Goal: Information Seeking & Learning: Understand process/instructions

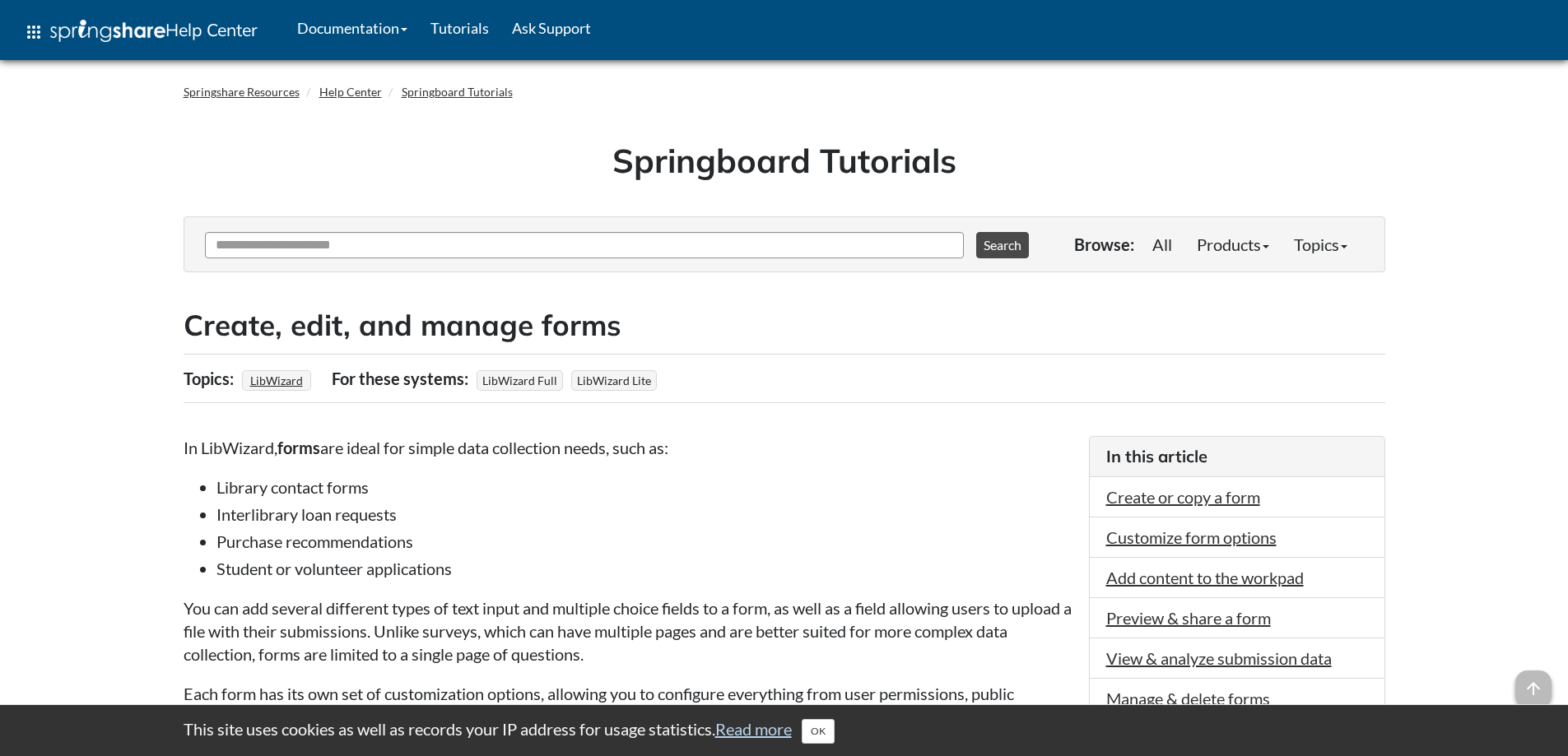
scroll to position [165, 0]
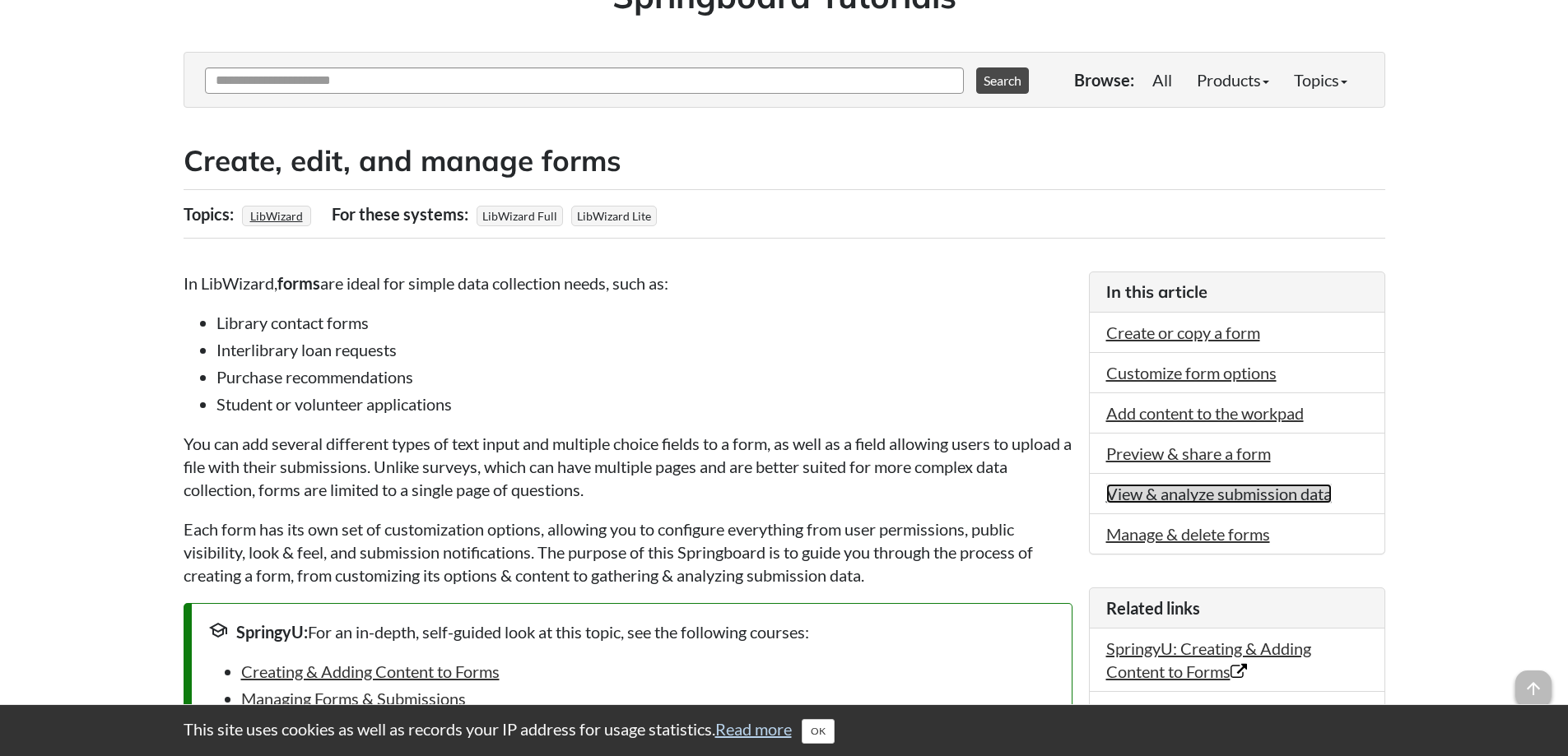
click at [1126, 488] on link "View & analyze submission data" at bounding box center [1219, 494] width 226 height 20
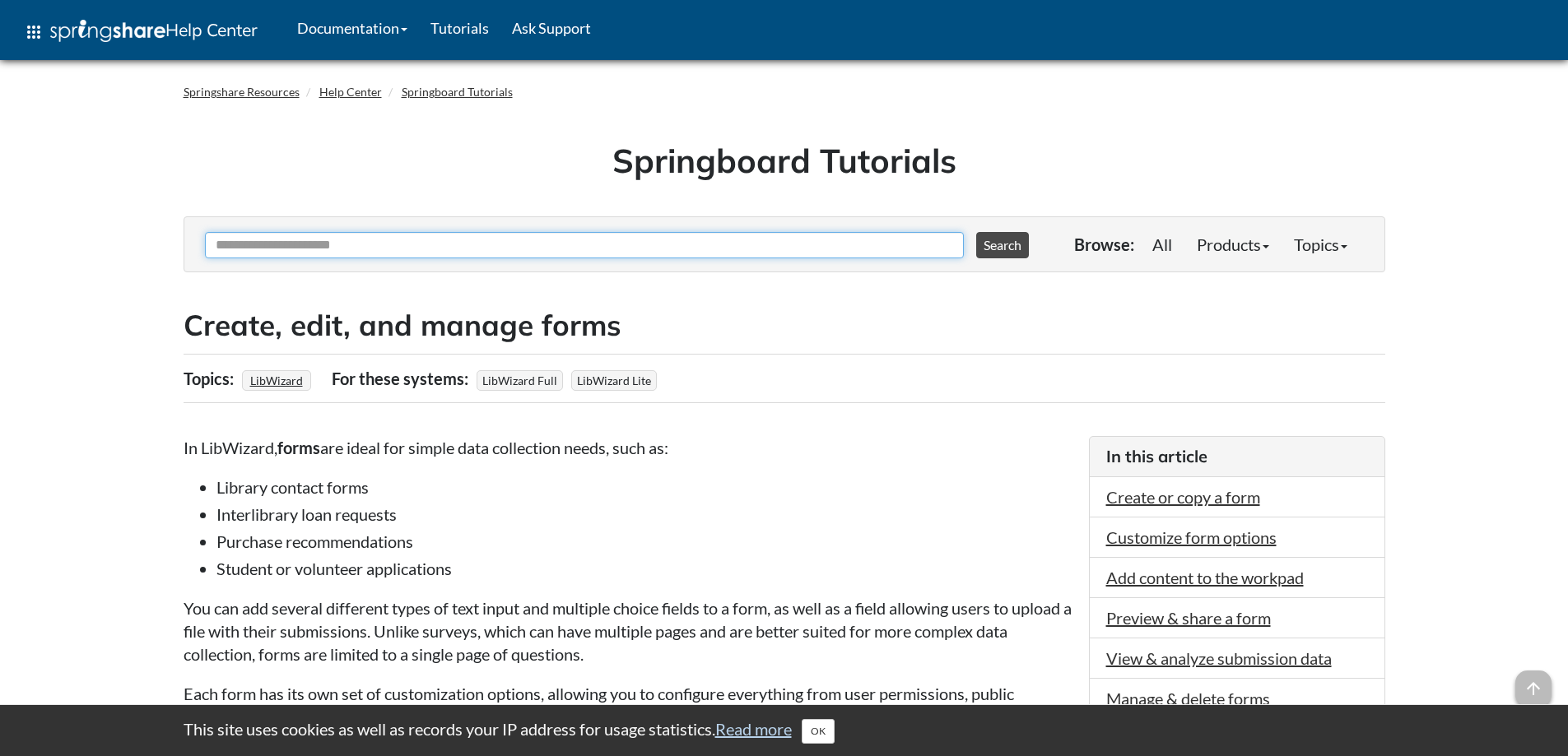
click at [417, 239] on input "Ask Another Question" at bounding box center [584, 245] width 759 height 26
type input "*"
type input "**********"
click at [976, 232] on button "Search" at bounding box center [1002, 245] width 53 height 26
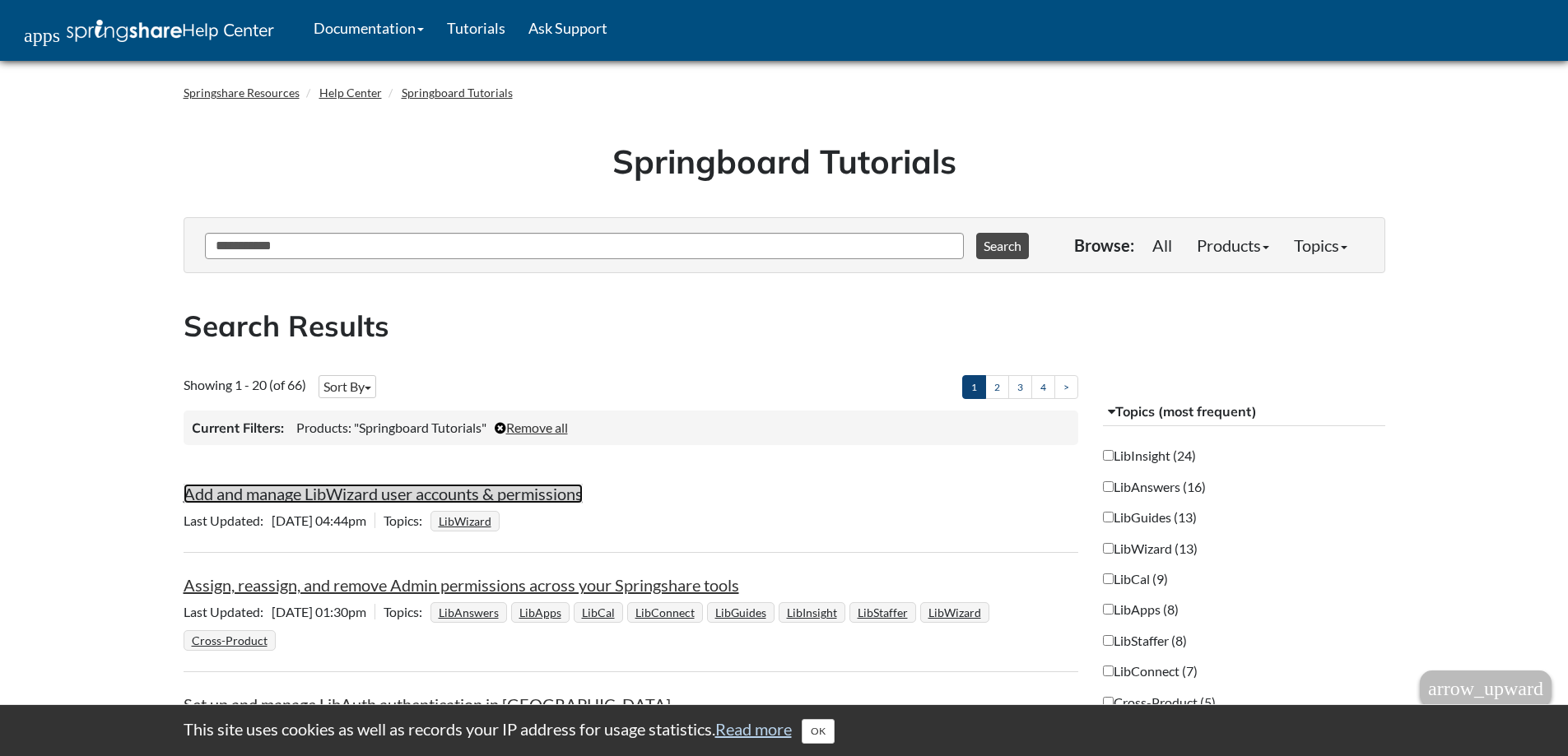
click at [502, 495] on link "Add and manage LibWizard user accounts & permissions" at bounding box center [383, 494] width 399 height 20
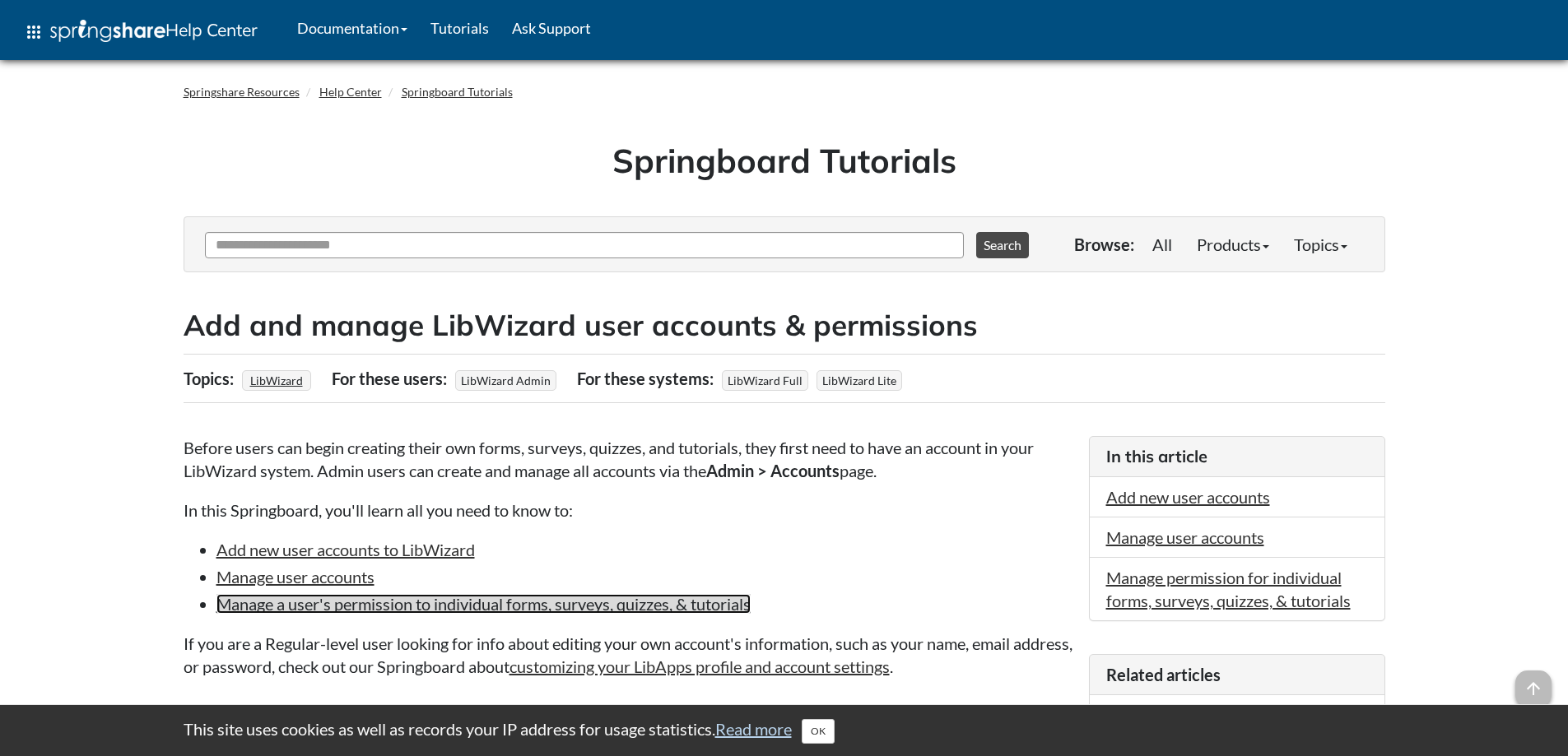
click at [453, 608] on link "Manage a user's permission to individual forms, surveys, quizzes, & tutorials" at bounding box center [483, 604] width 534 height 20
drag, startPoint x: 289, startPoint y: 263, endPoint x: 290, endPoint y: 254, distance: 9.1
click at [290, 262] on div "Ask Another Question 0 options available. Use up and down arrows to browse avai…" at bounding box center [627, 244] width 852 height 46
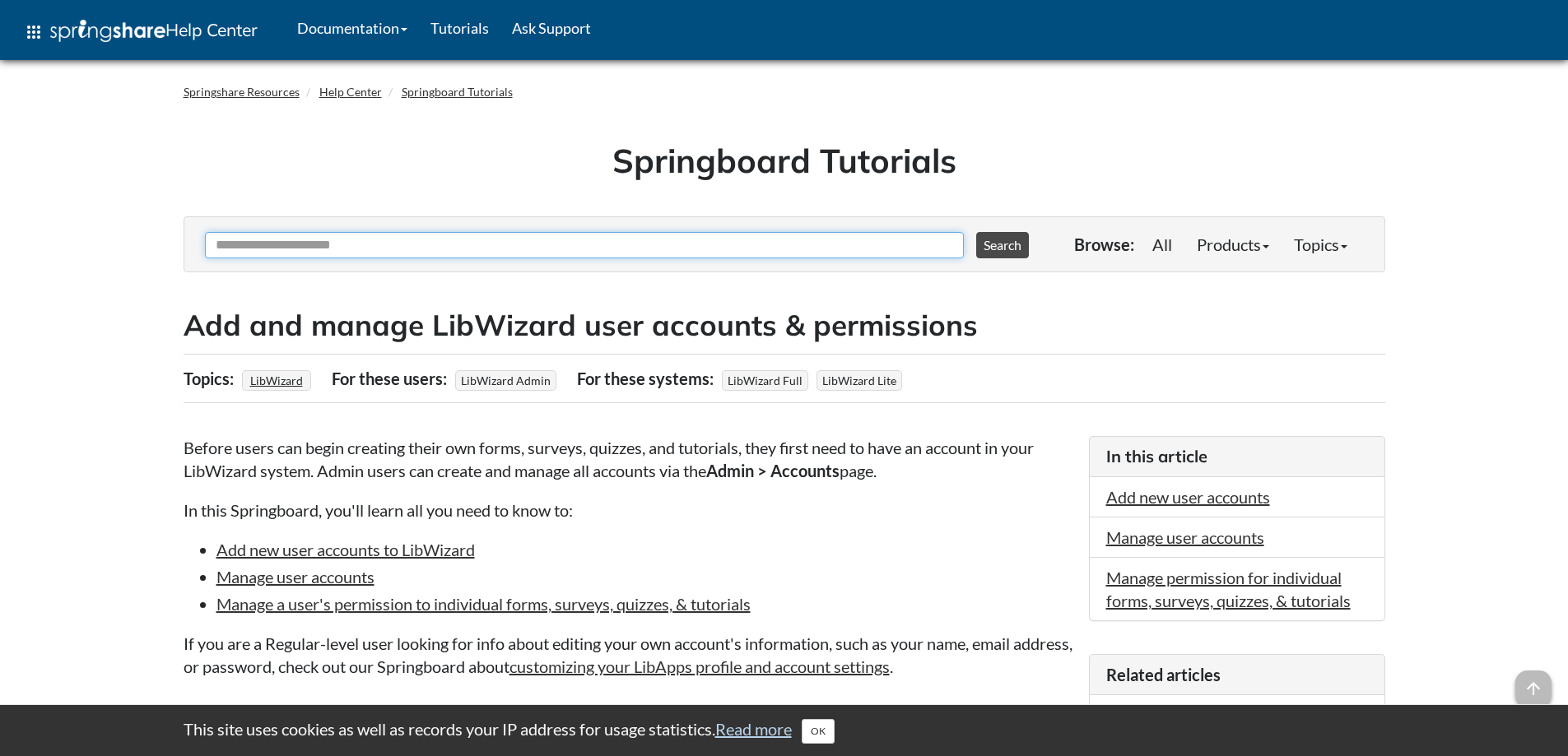
click at [290, 251] on input "Ask Another Question" at bounding box center [584, 245] width 759 height 26
type input "*******"
click at [976, 232] on button "Search" at bounding box center [1002, 245] width 53 height 26
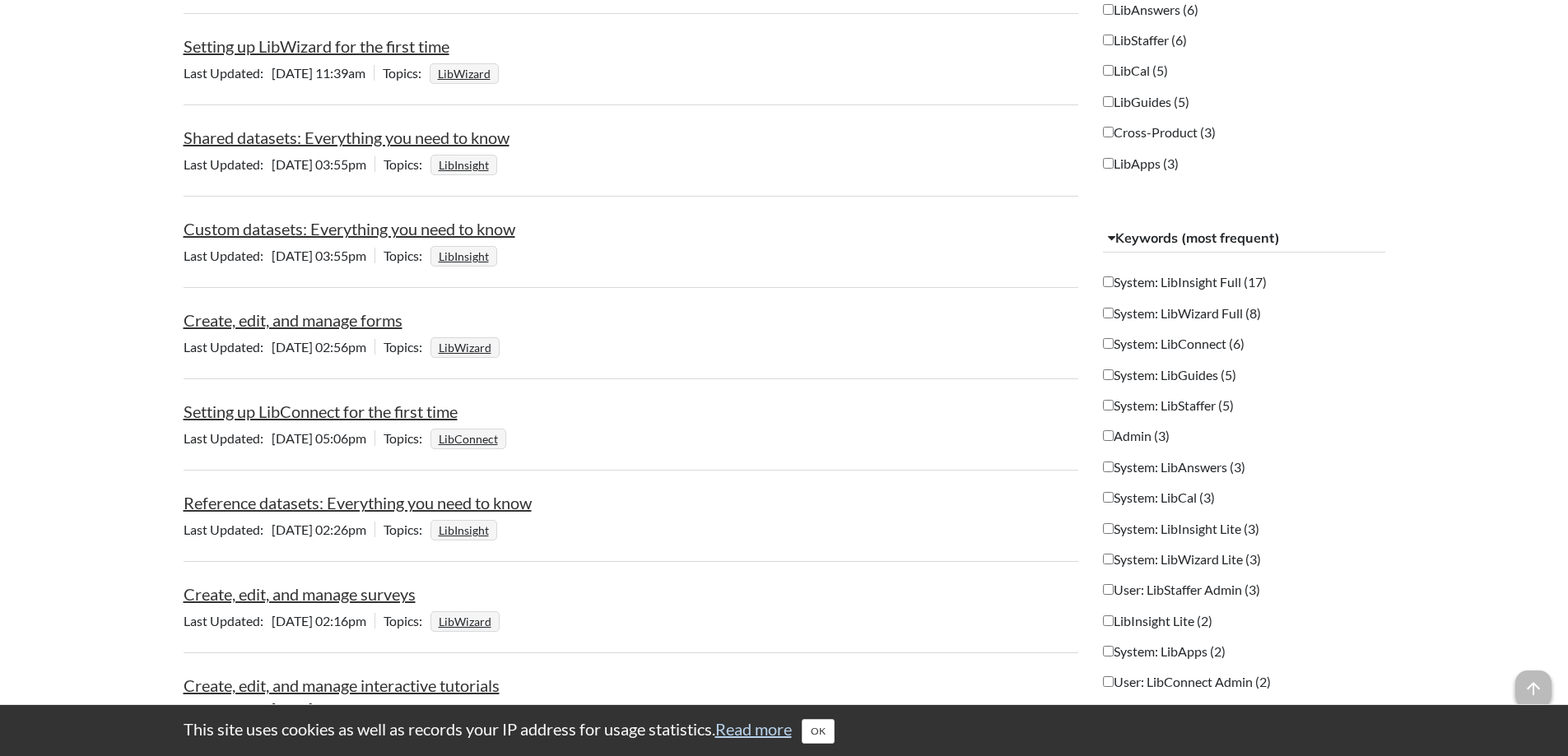
scroll to position [576, 0]
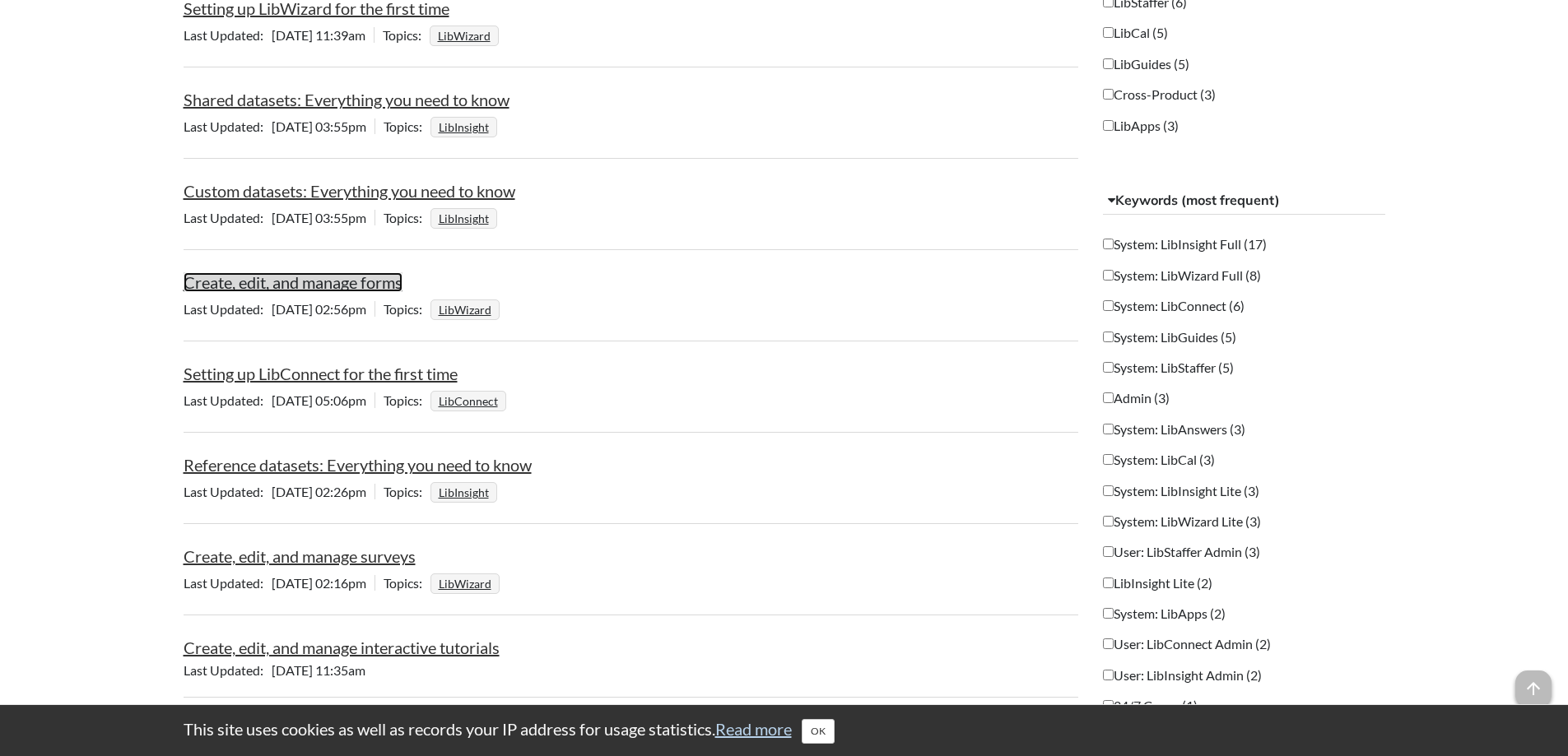
click at [284, 284] on link "Create, edit, and manage forms" at bounding box center [292, 282] width 219 height 20
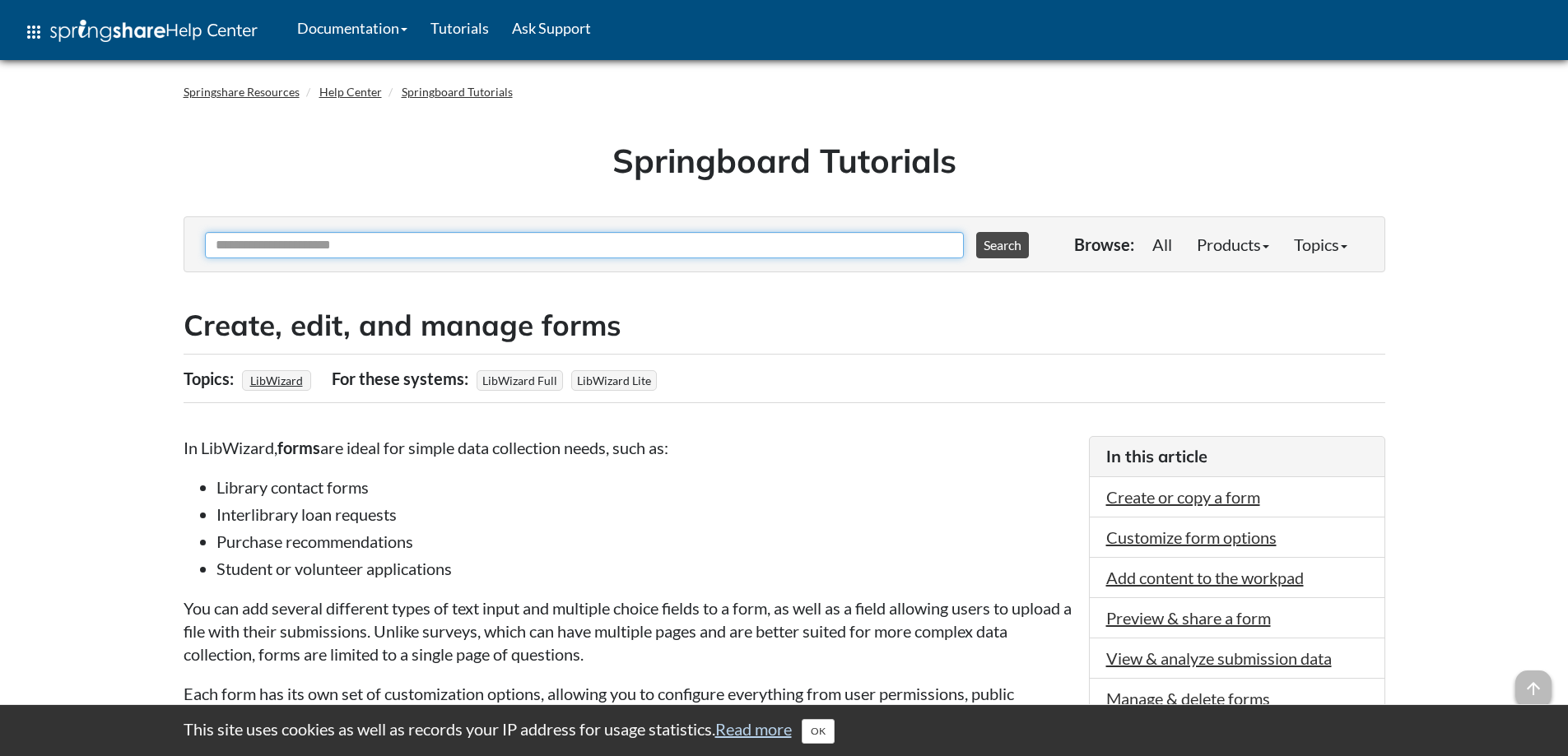
click at [383, 247] on input "Ask Another Question" at bounding box center [584, 245] width 759 height 26
type input "**********"
click at [976, 232] on button "Search" at bounding box center [1002, 245] width 53 height 26
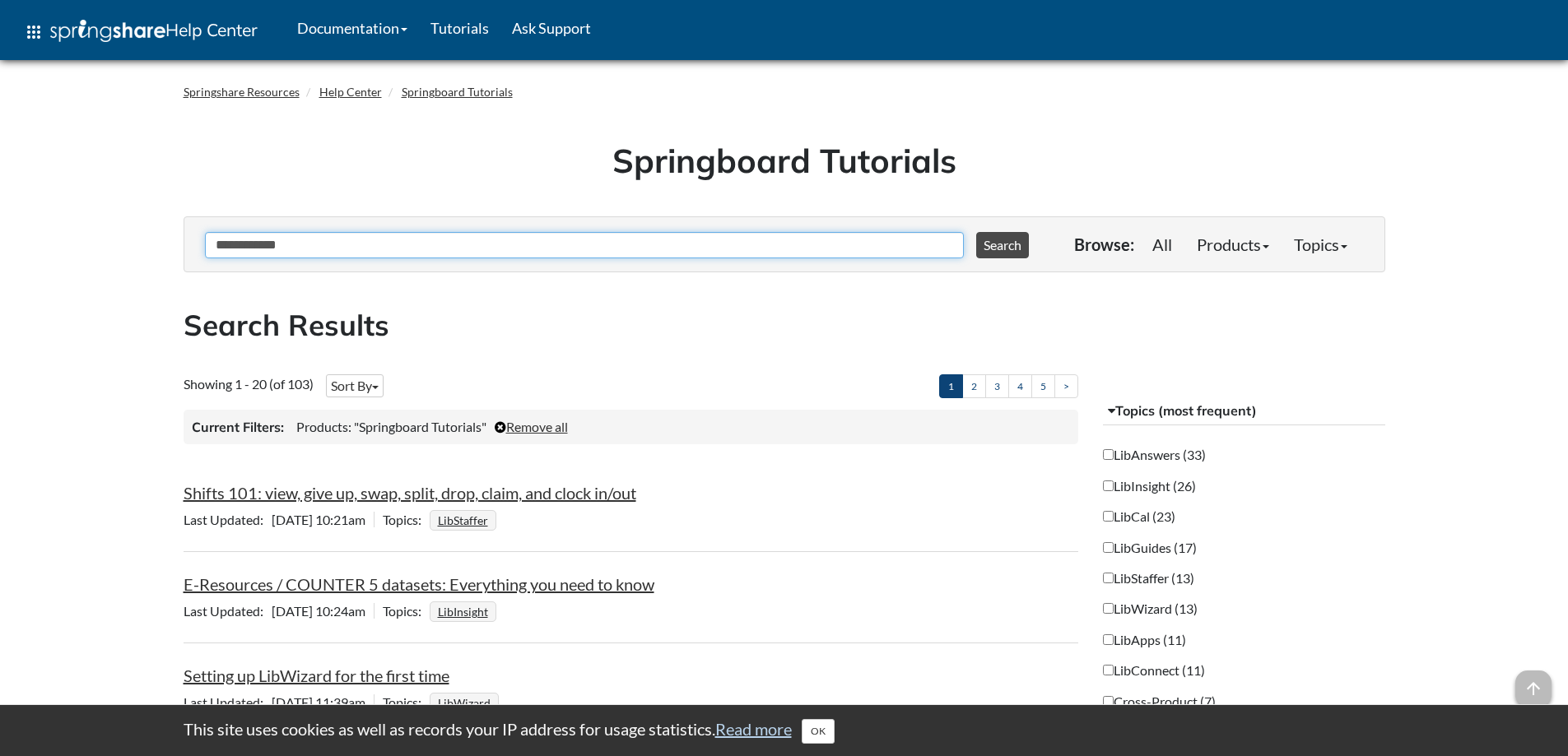
click at [299, 246] on input "**********" at bounding box center [584, 245] width 759 height 26
type input "**********"
click at [976, 232] on button "Search" at bounding box center [1002, 245] width 53 height 26
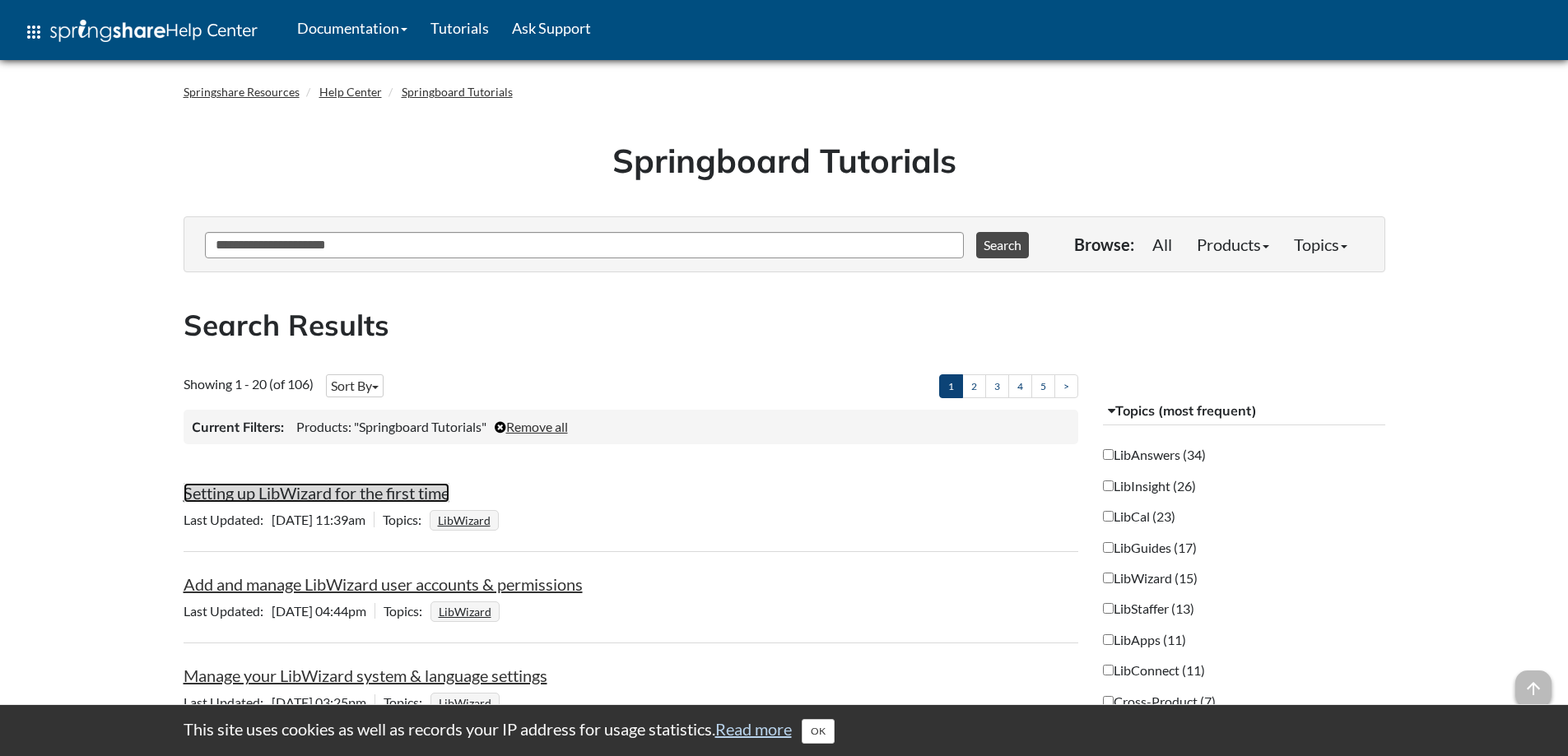
click at [354, 499] on link "Setting up LibWizard for the first time" at bounding box center [316, 493] width 266 height 20
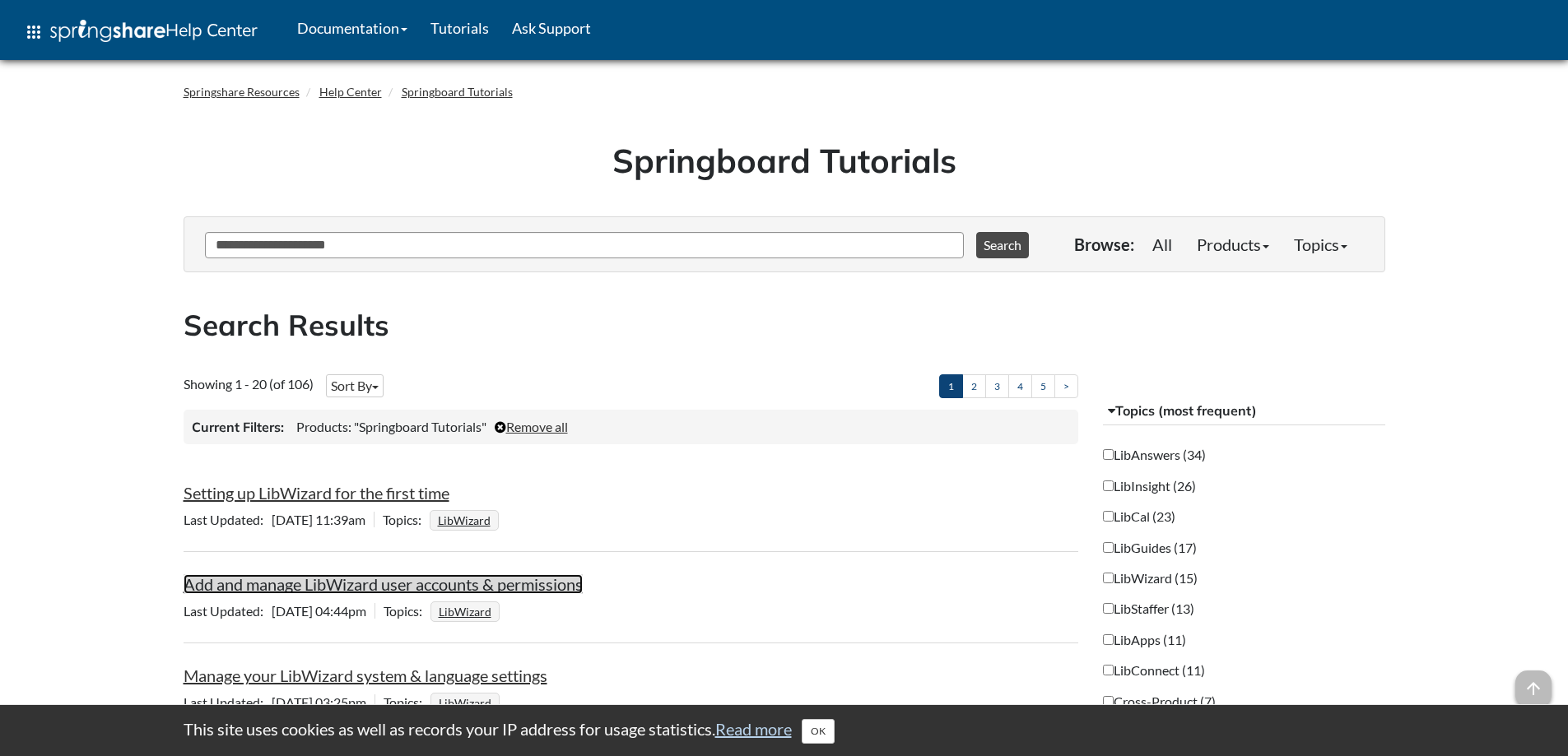
click at [336, 587] on link "Add and manage LibWizard user accounts & permissions" at bounding box center [383, 585] width 399 height 20
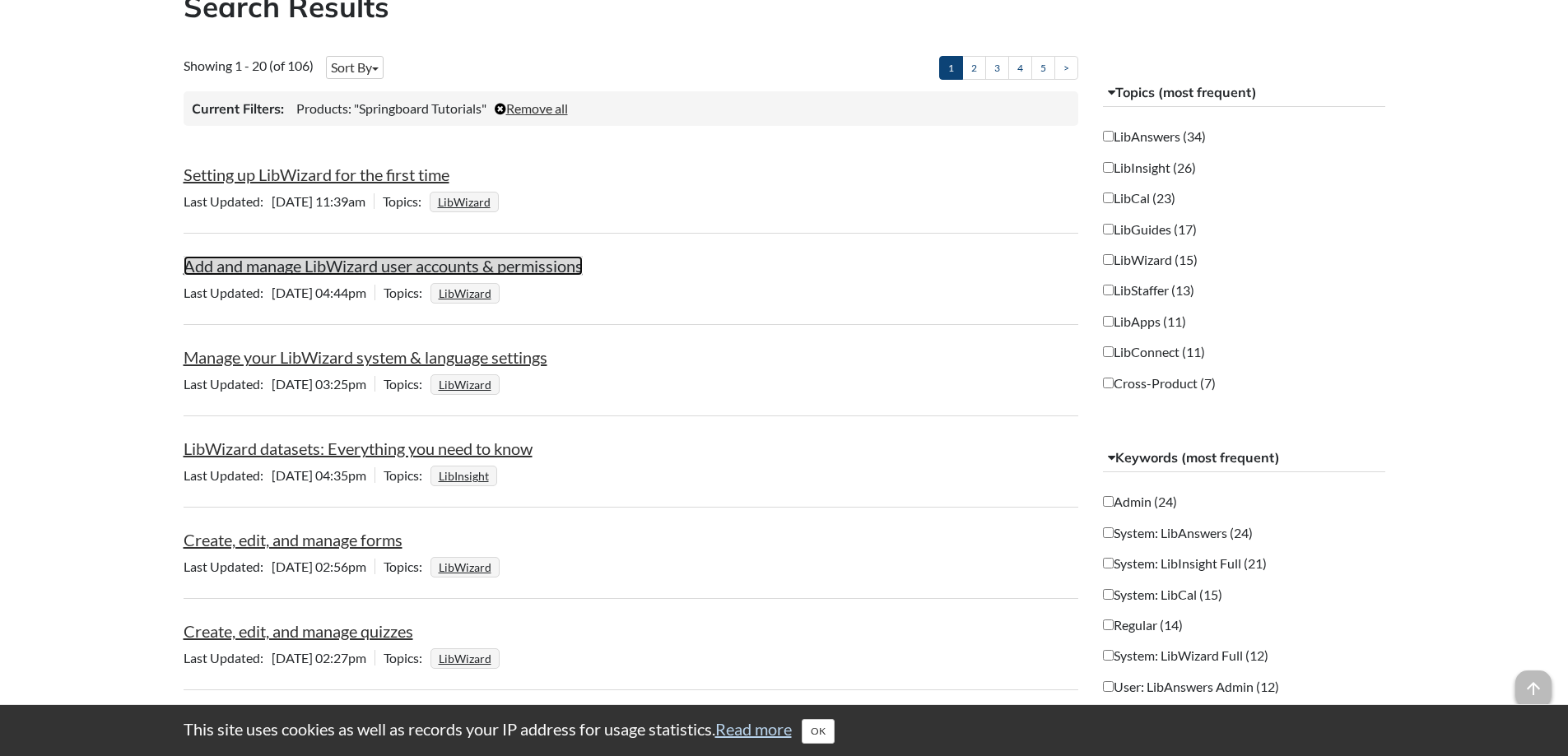
scroll to position [329, 0]
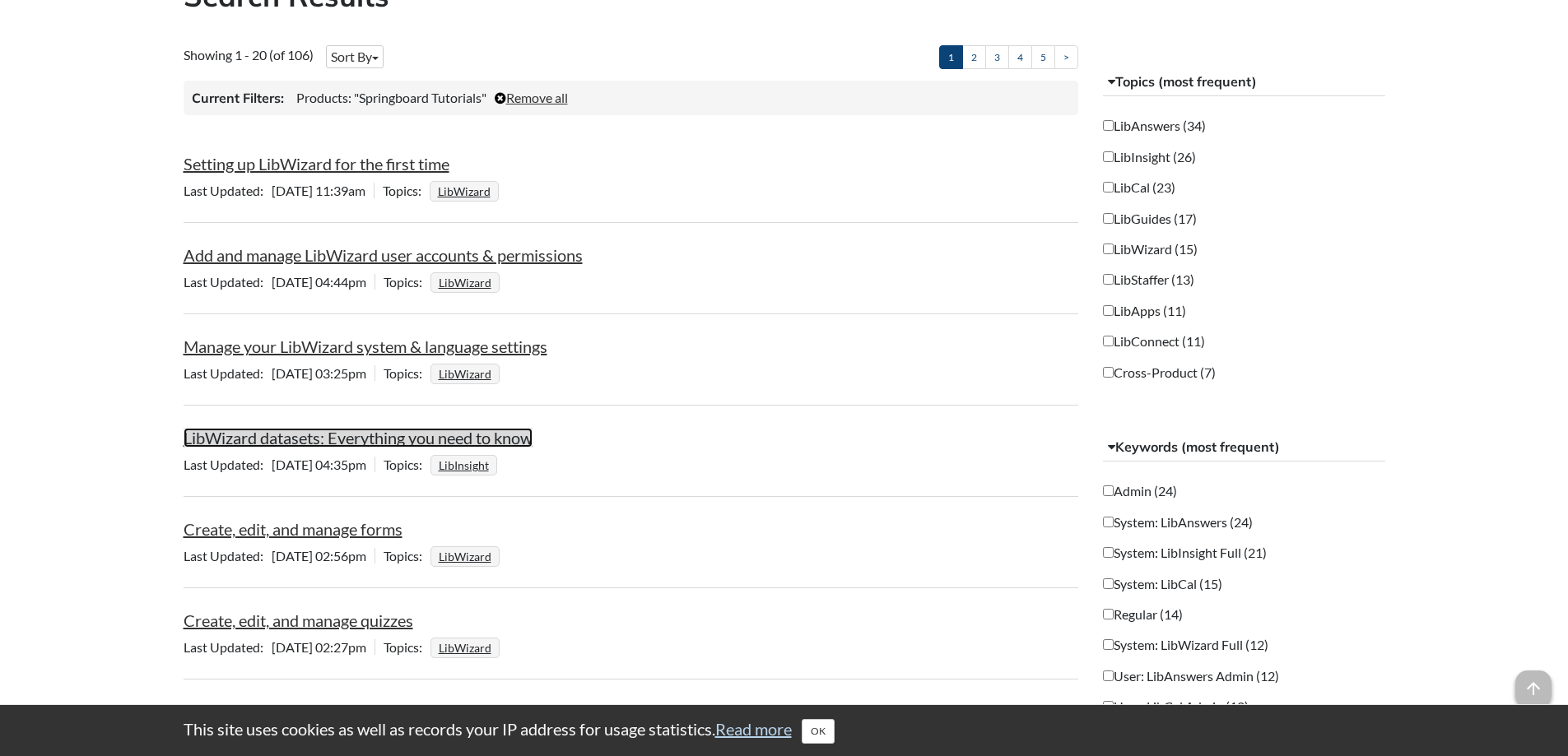
click at [402, 437] on link "LibWizard datasets: Everything you need to know" at bounding box center [357, 438] width 349 height 20
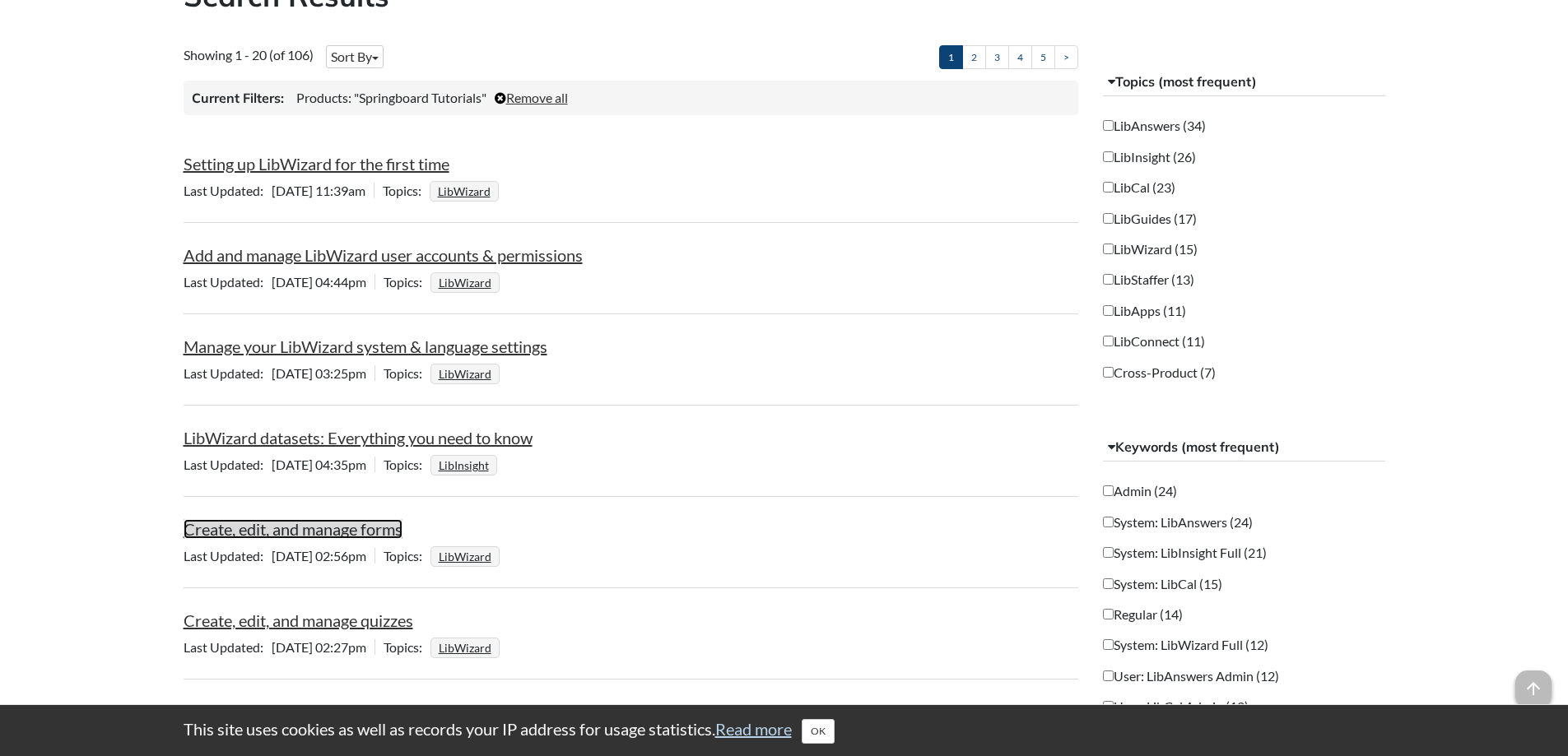
click at [307, 528] on link "Create, edit, and manage forms" at bounding box center [292, 529] width 219 height 20
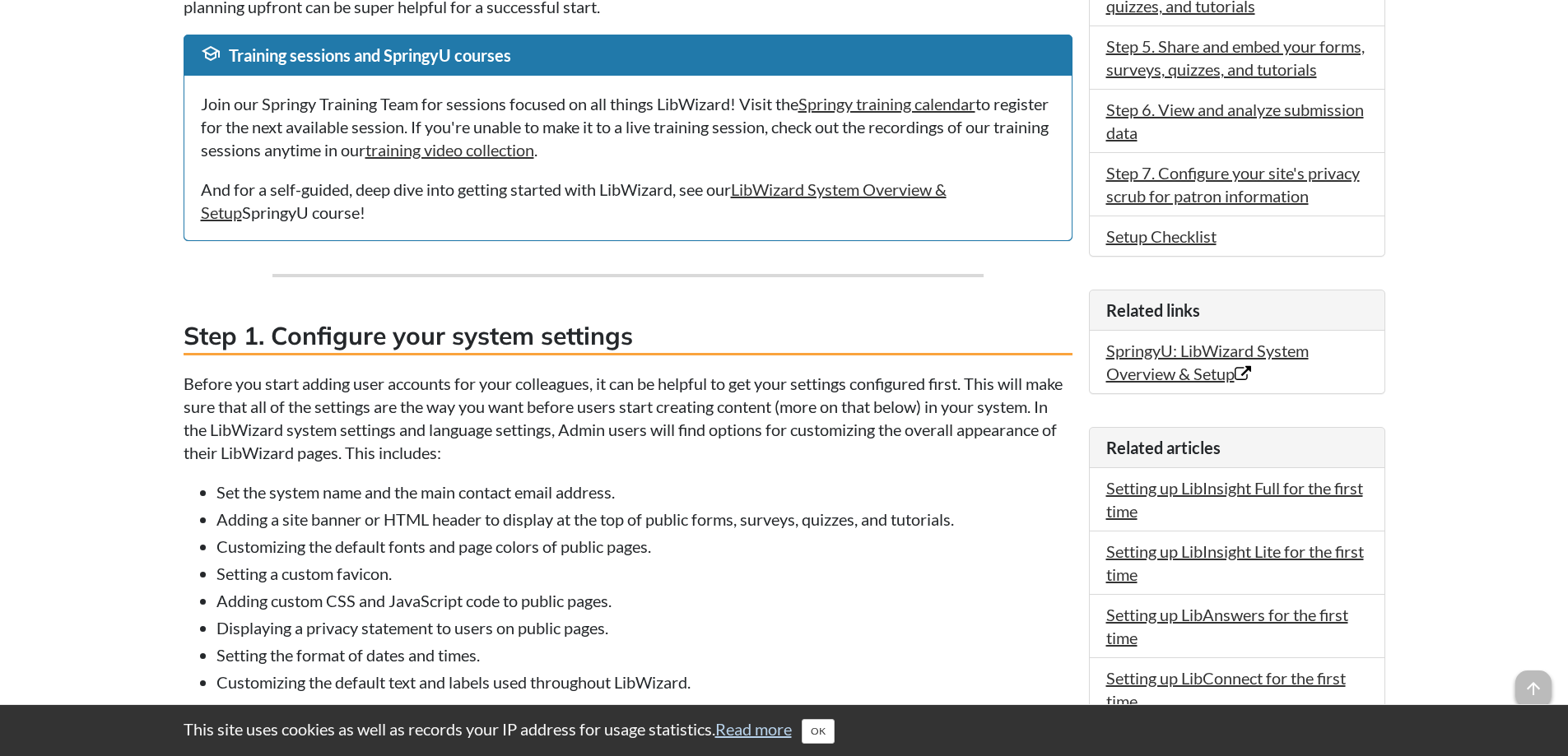
scroll to position [329, 0]
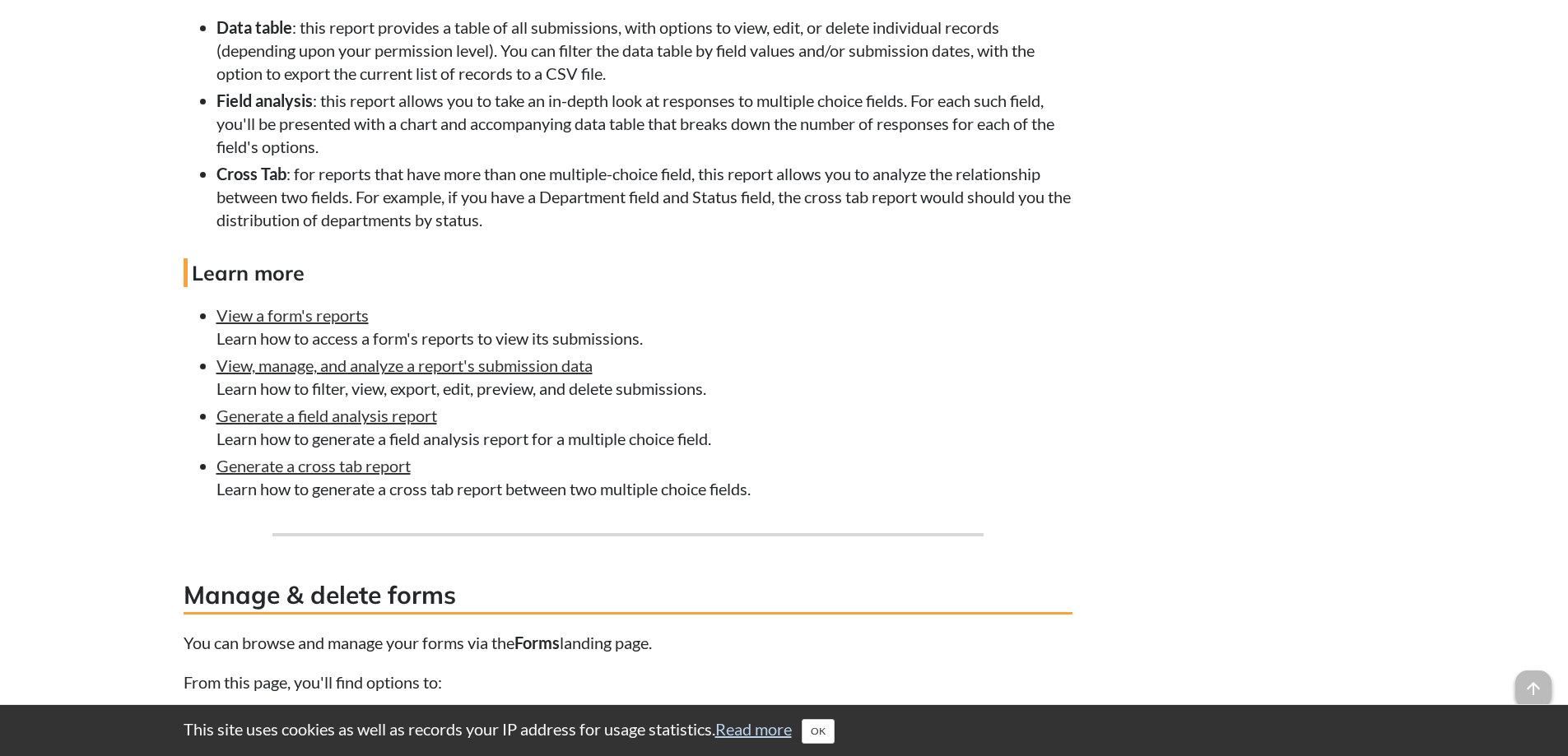
scroll to position [6513, 0]
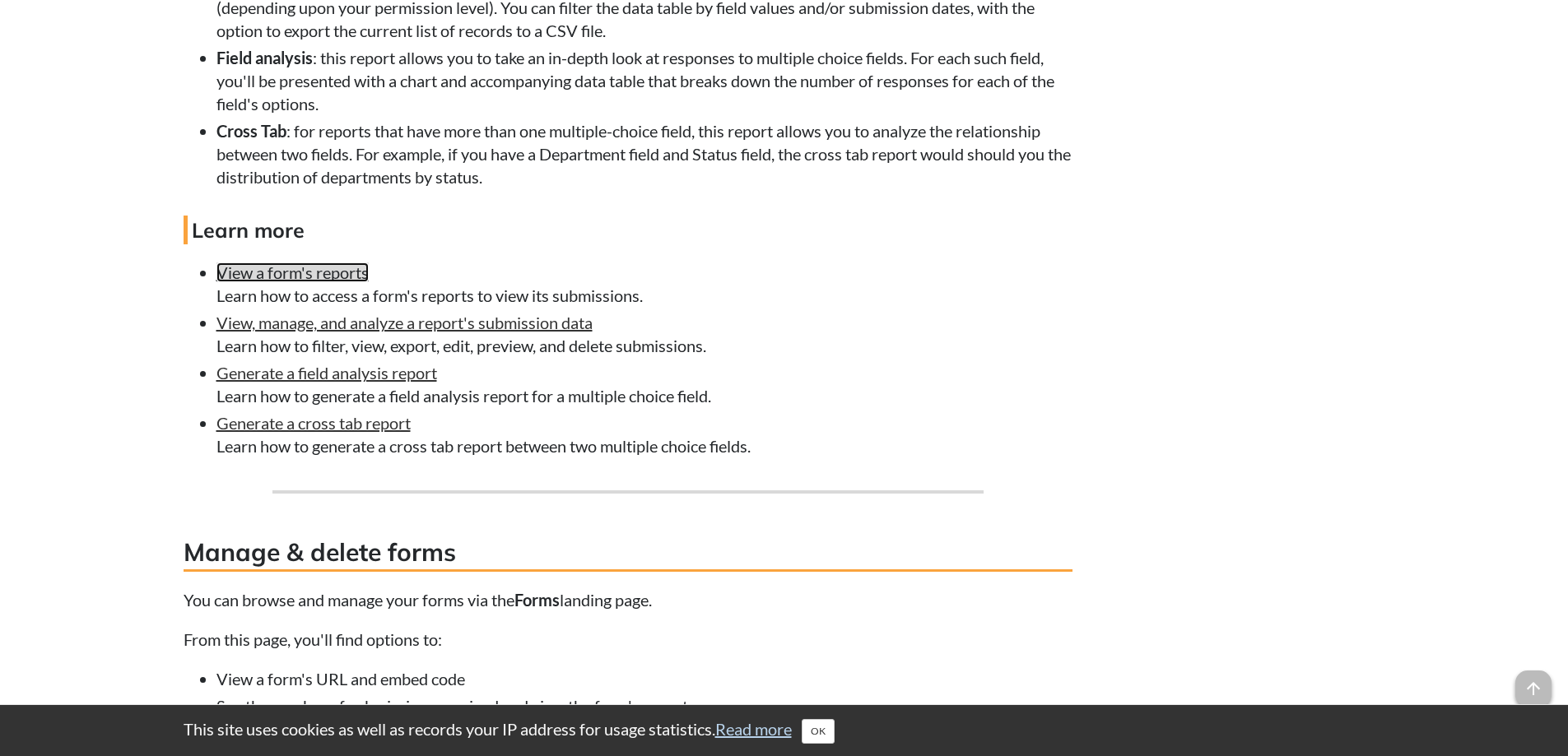
click at [263, 279] on link "View a form's reports" at bounding box center [293, 273] width 152 height 20
